Goal: Task Accomplishment & Management: Use online tool/utility

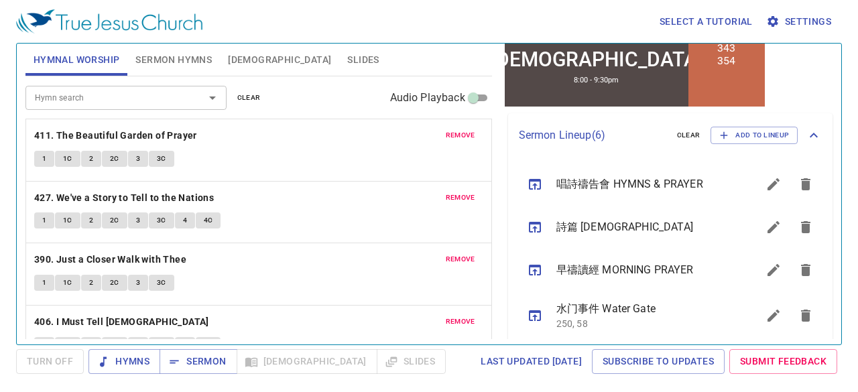
scroll to position [402, 0]
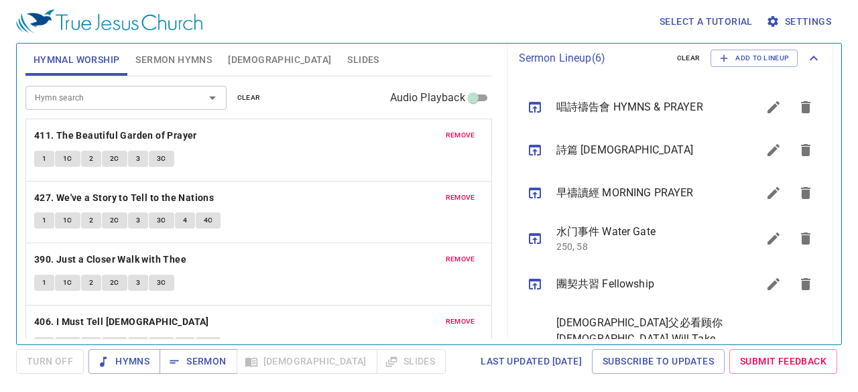
click at [504, 152] on button "sermon lineup list" at bounding box center [773, 150] width 32 height 32
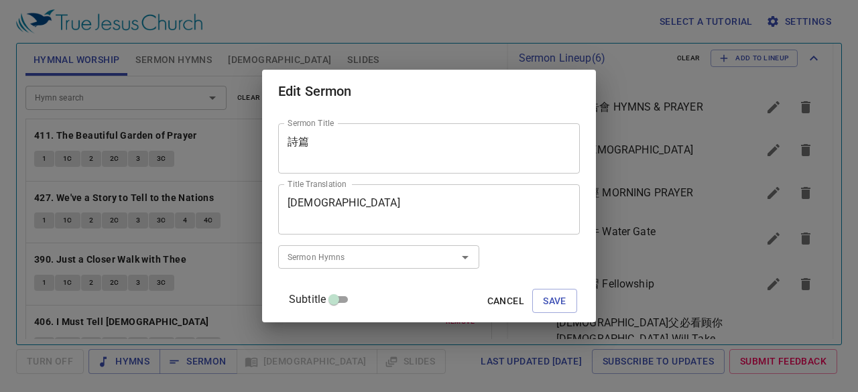
click at [354, 183] on input "Subtitle" at bounding box center [334, 302] width 48 height 16
checkbox input "true"
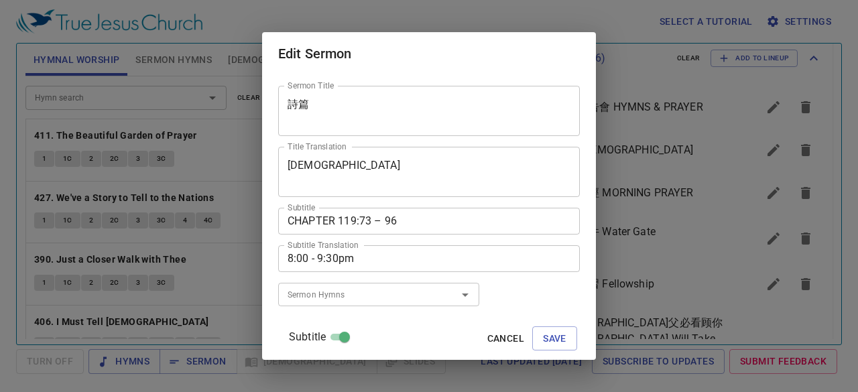
click at [384, 183] on textarea "CHAPTER 119:73 – 96" at bounding box center [428, 220] width 283 height 13
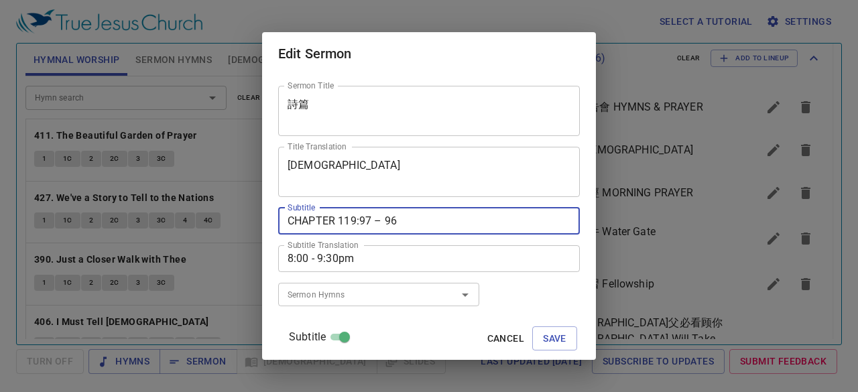
click at [410, 183] on textarea "CHAPTER 119:97 – 96" at bounding box center [428, 220] width 283 height 13
type textarea "CHAPTER 119:97 – 120"
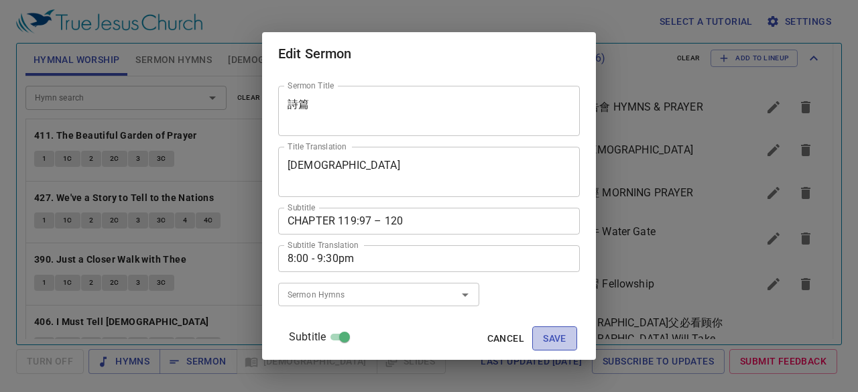
click at [504, 183] on span "Save" at bounding box center [554, 338] width 23 height 17
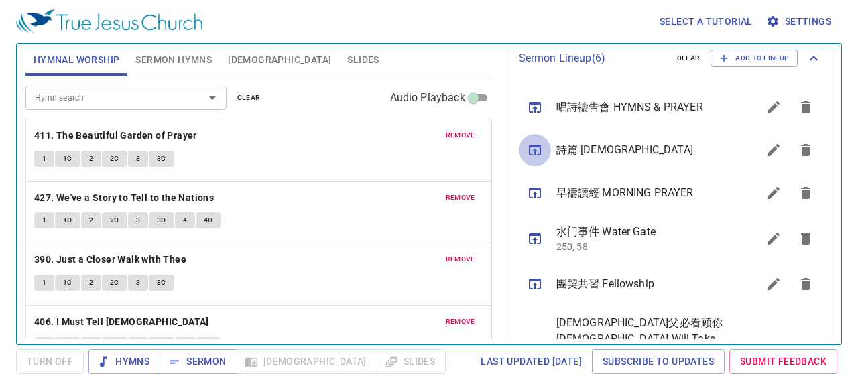
click at [504, 158] on button "sermon lineup list" at bounding box center [535, 150] width 32 height 32
click at [208, 183] on span "Sermon" at bounding box center [198, 361] width 56 height 17
click at [449, 137] on span "remove" at bounding box center [460, 135] width 29 height 12
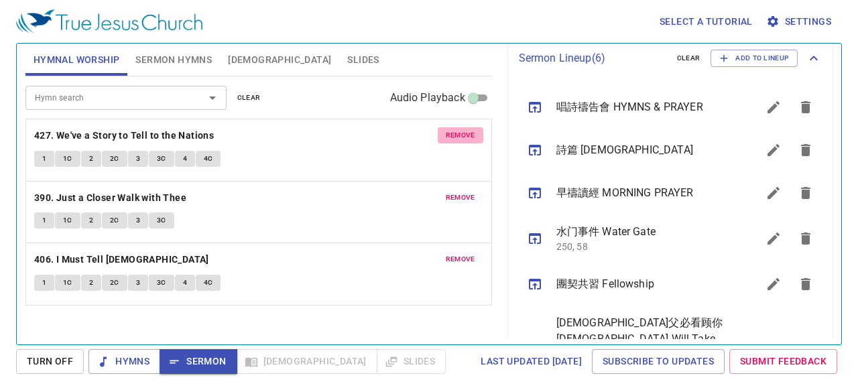
click at [449, 137] on span "remove" at bounding box center [460, 135] width 29 height 12
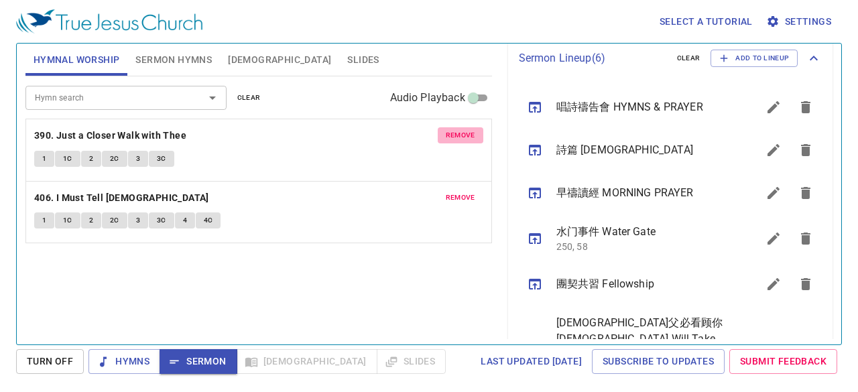
click at [449, 137] on span "remove" at bounding box center [460, 135] width 29 height 12
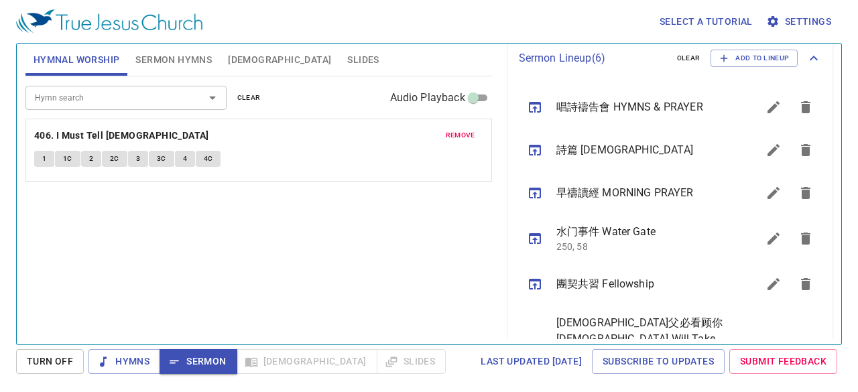
click at [449, 137] on span "remove" at bounding box center [460, 135] width 29 height 12
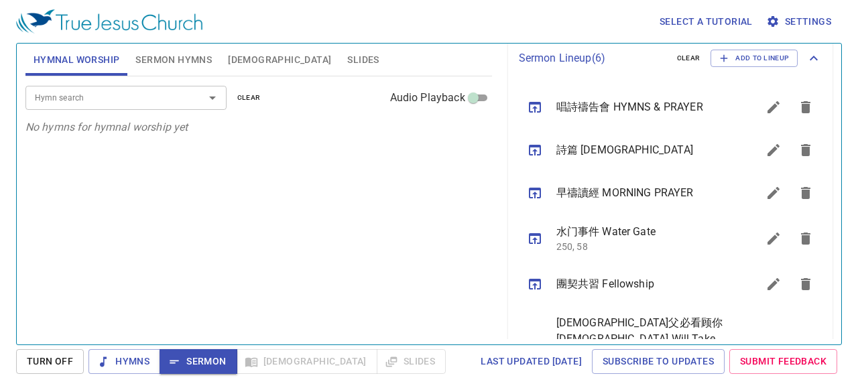
click at [167, 60] on span "Sermon Hymns" at bounding box center [173, 60] width 76 height 17
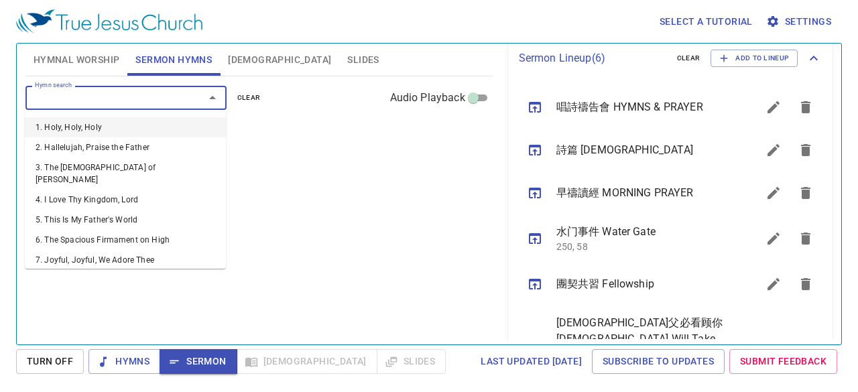
click at [138, 99] on input "Hymn search" at bounding box center [105, 97] width 153 height 15
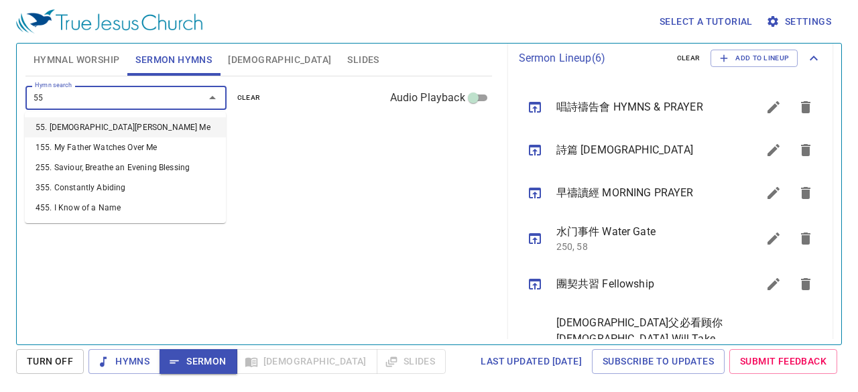
type input "5"
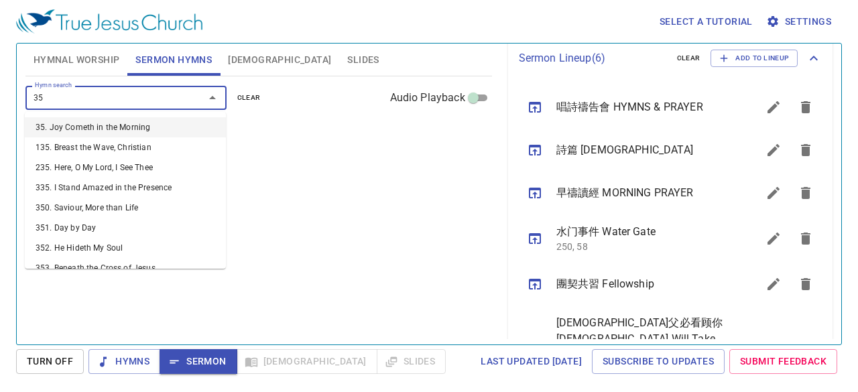
type input "355"
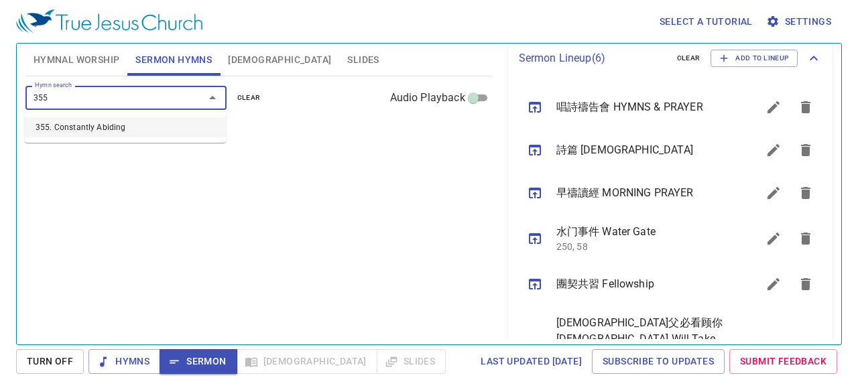
click at [137, 129] on li "355. Constantly Abiding" at bounding box center [125, 127] width 201 height 20
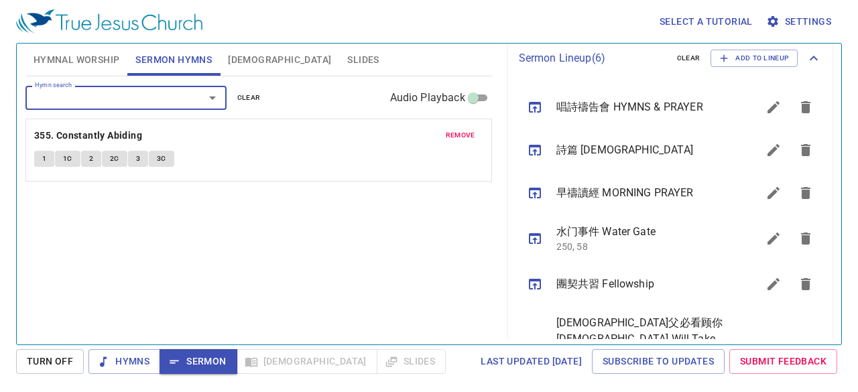
click at [168, 103] on input "Hymn search" at bounding box center [105, 97] width 153 height 15
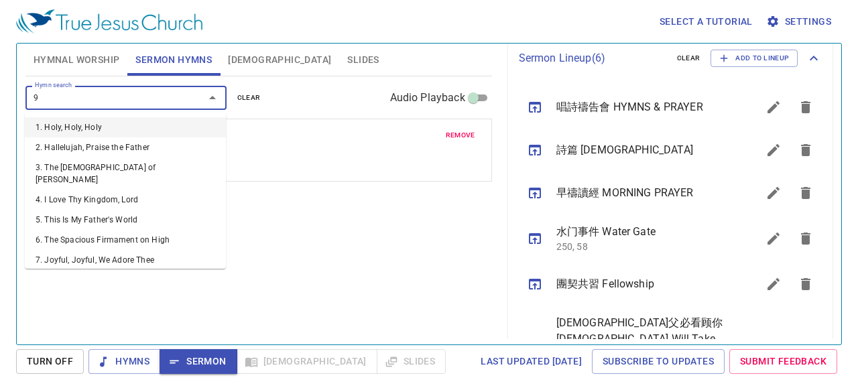
type input "99"
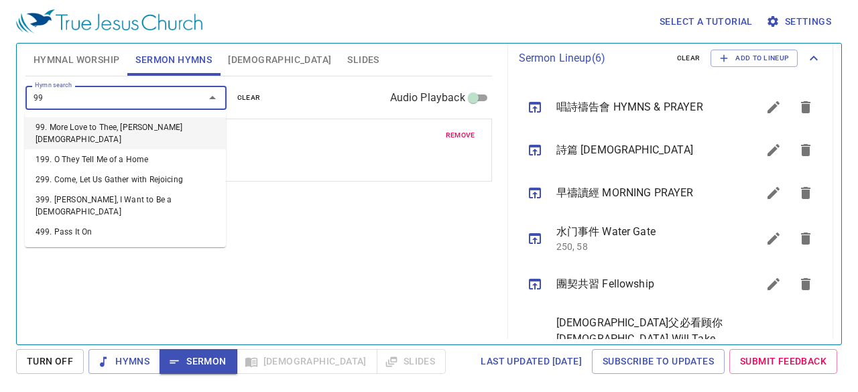
click at [182, 128] on li "99. More Love to Thee, [PERSON_NAME][DEMOGRAPHIC_DATA]" at bounding box center [125, 133] width 201 height 32
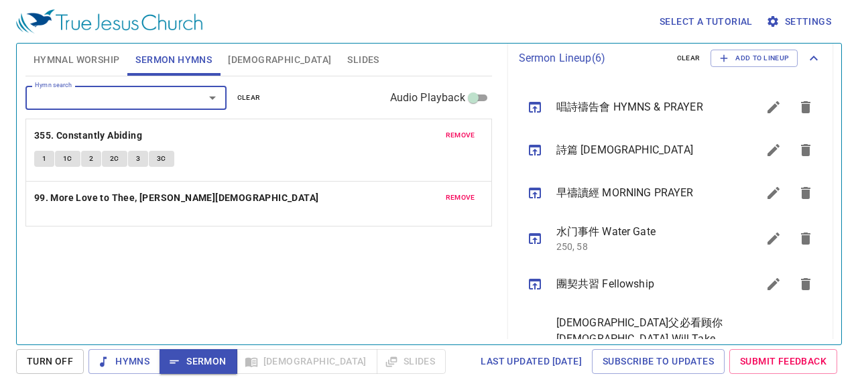
click at [189, 183] on div "remove 99. More Love to Thee, [PERSON_NAME][DEMOGRAPHIC_DATA]" at bounding box center [258, 204] width 465 height 45
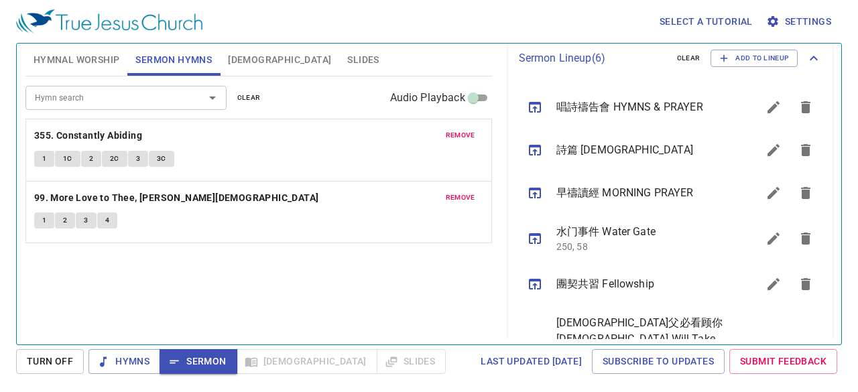
click at [241, 50] on button "[DEMOGRAPHIC_DATA]" at bounding box center [279, 60] width 119 height 32
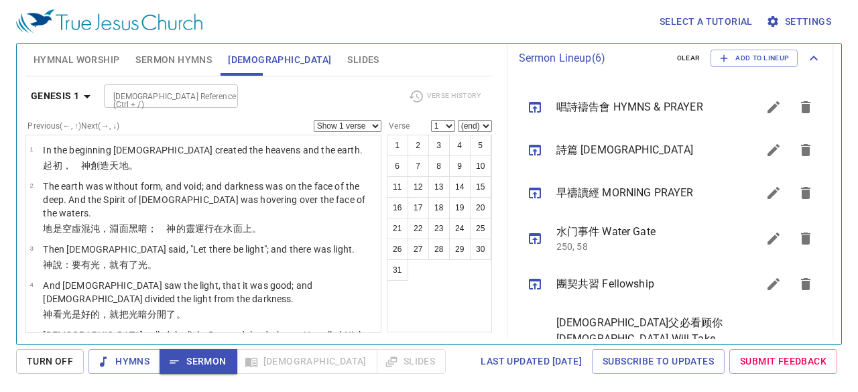
click at [70, 97] on b "Genesis 1" at bounding box center [55, 96] width 49 height 17
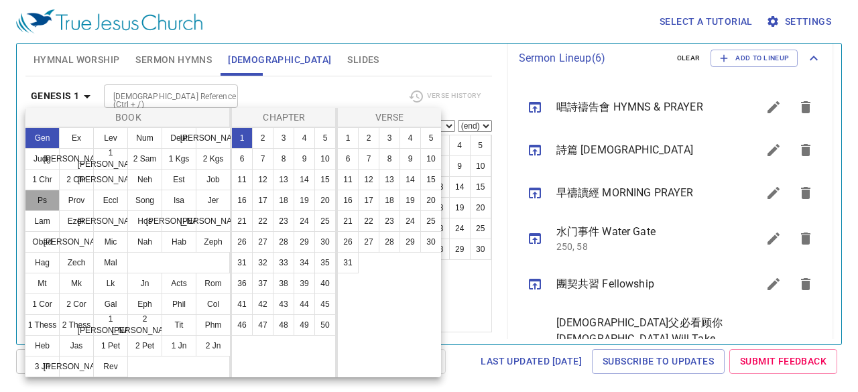
click at [44, 183] on button "Ps" at bounding box center [42, 200] width 35 height 21
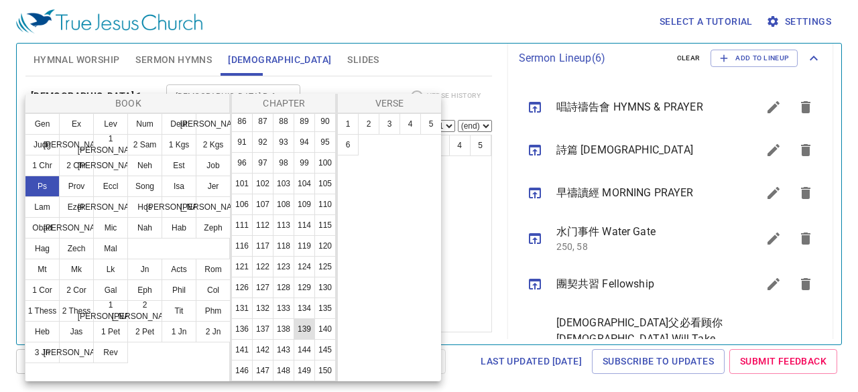
scroll to position [521, 0]
click at [294, 183] on button "119" at bounding box center [304, 245] width 21 height 21
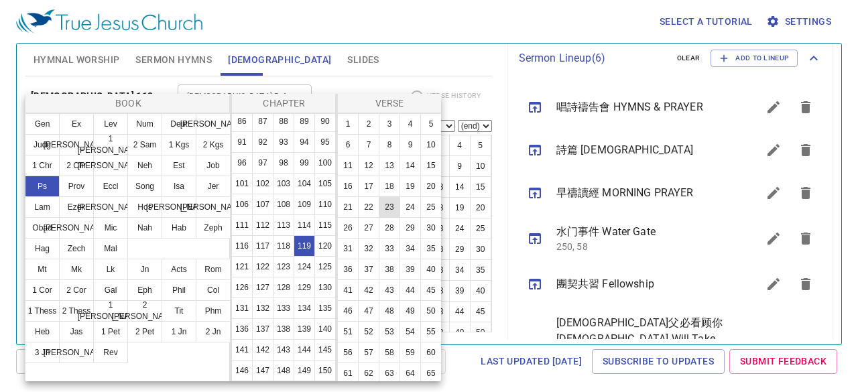
scroll to position [402, 0]
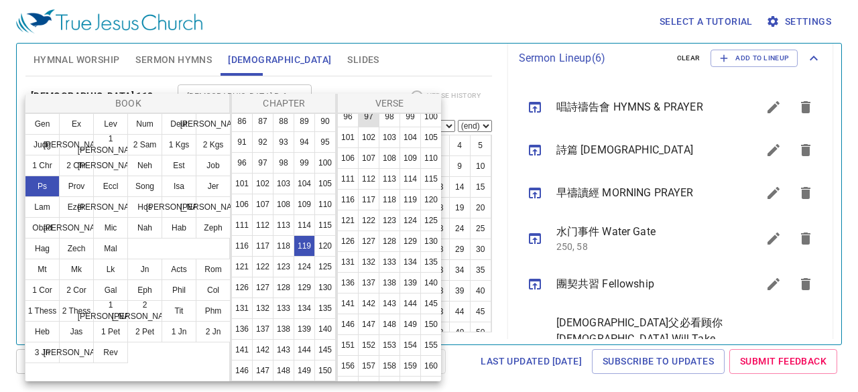
click at [358, 127] on button "97" at bounding box center [368, 116] width 21 height 21
select select "97"
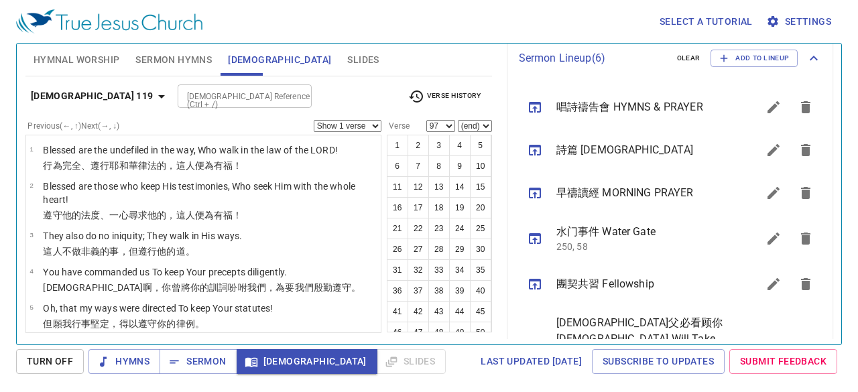
scroll to position [3908, 0]
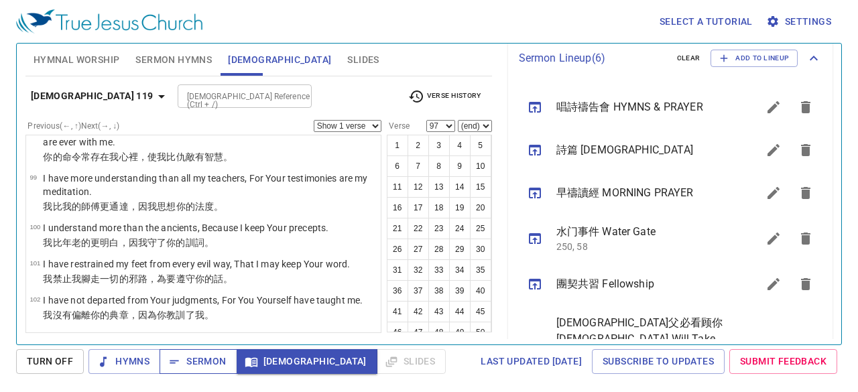
click at [222, 183] on span "Sermon" at bounding box center [198, 361] width 56 height 17
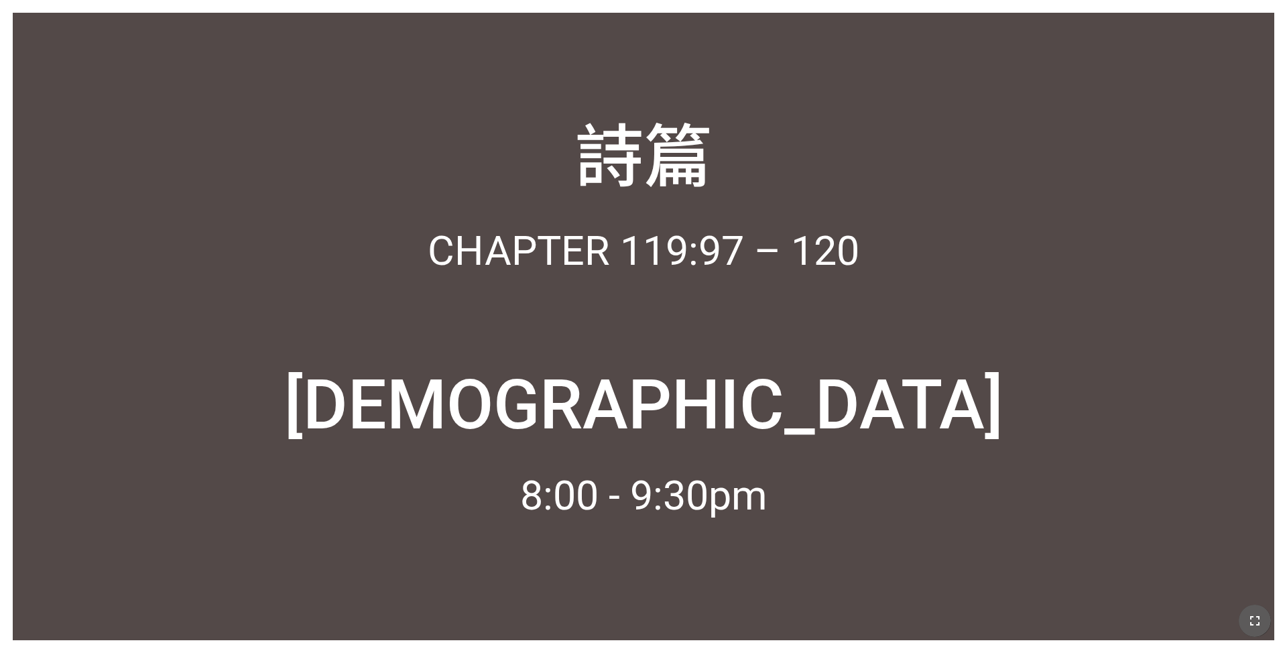
click at [541, 401] on icon "button" at bounding box center [1254, 621] width 16 height 16
